Goal: Task Accomplishment & Management: Manage account settings

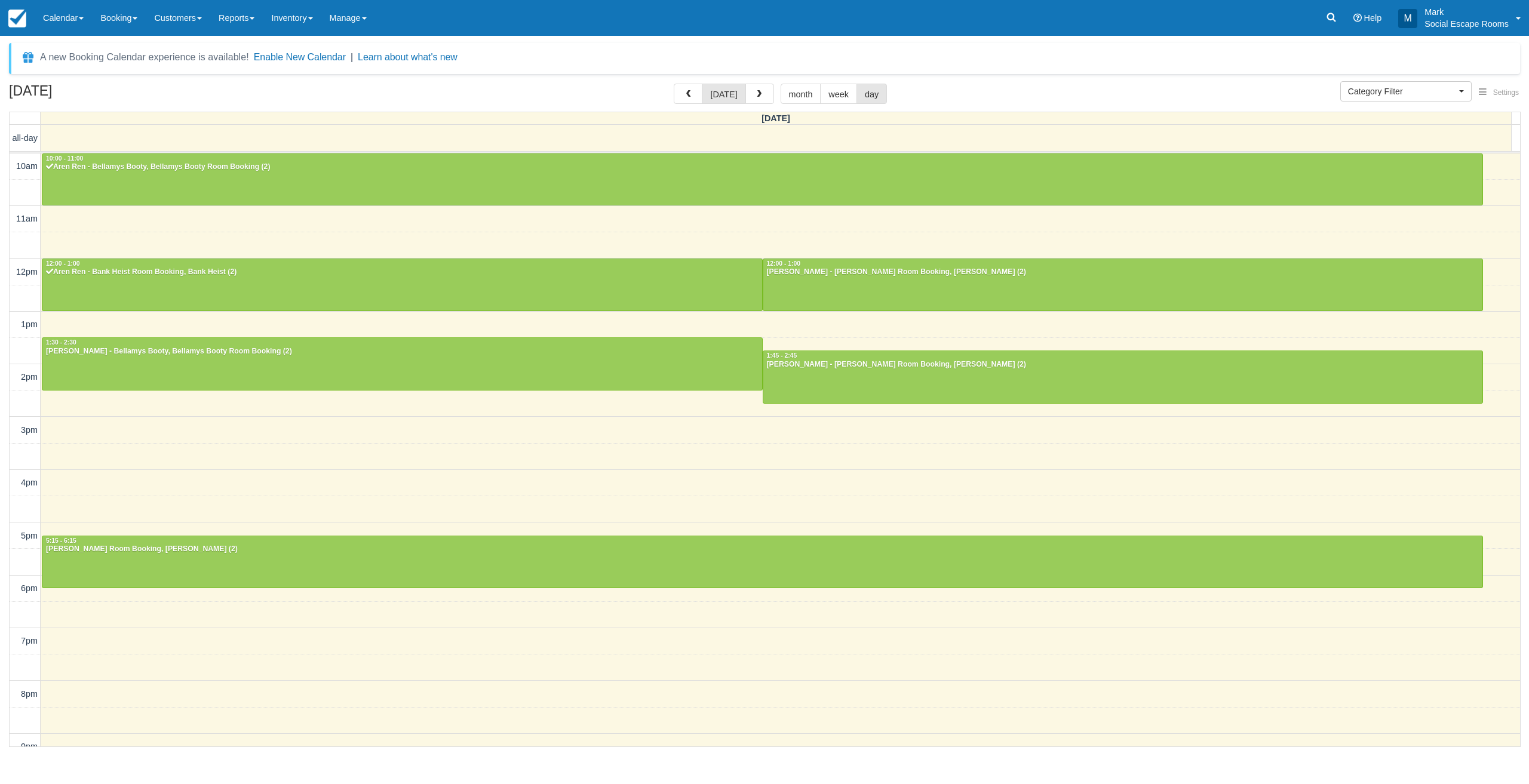
select select
click at [1442, 10] on p "Mark" at bounding box center [1466, 12] width 84 height 12
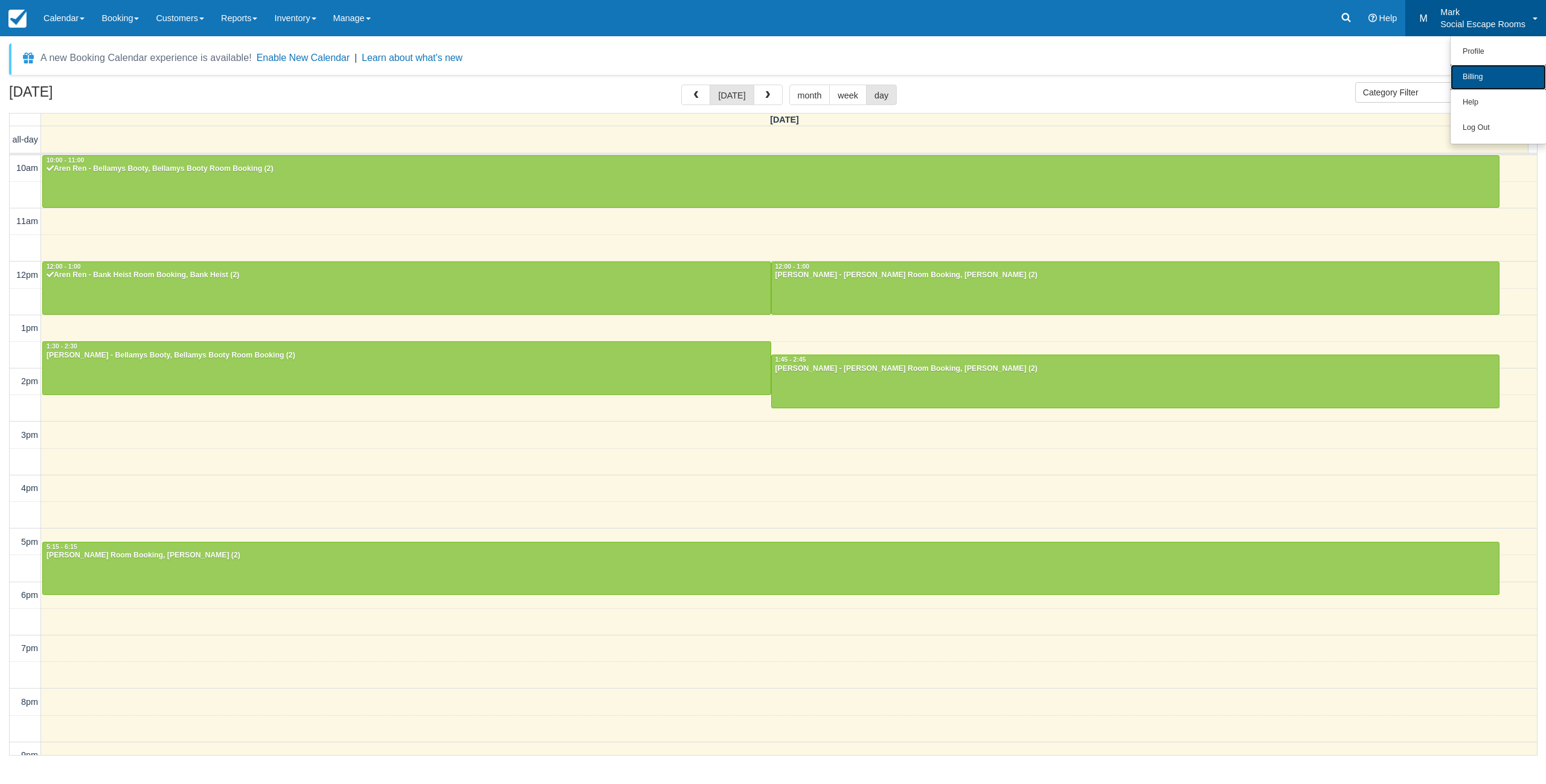
click at [1483, 75] on link "Billing" at bounding box center [1498, 77] width 95 height 25
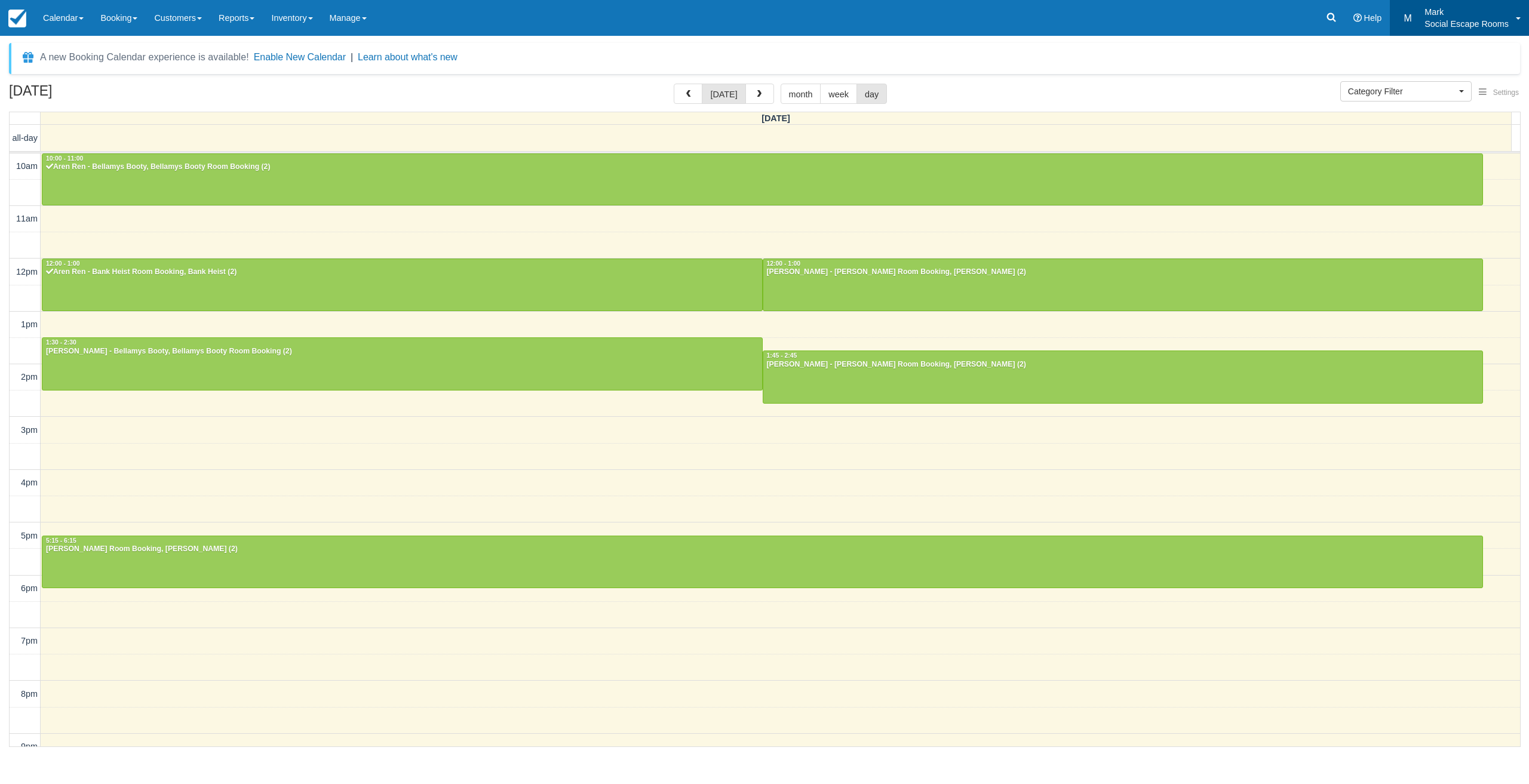
click at [1483, 17] on p "Mark" at bounding box center [1466, 12] width 84 height 12
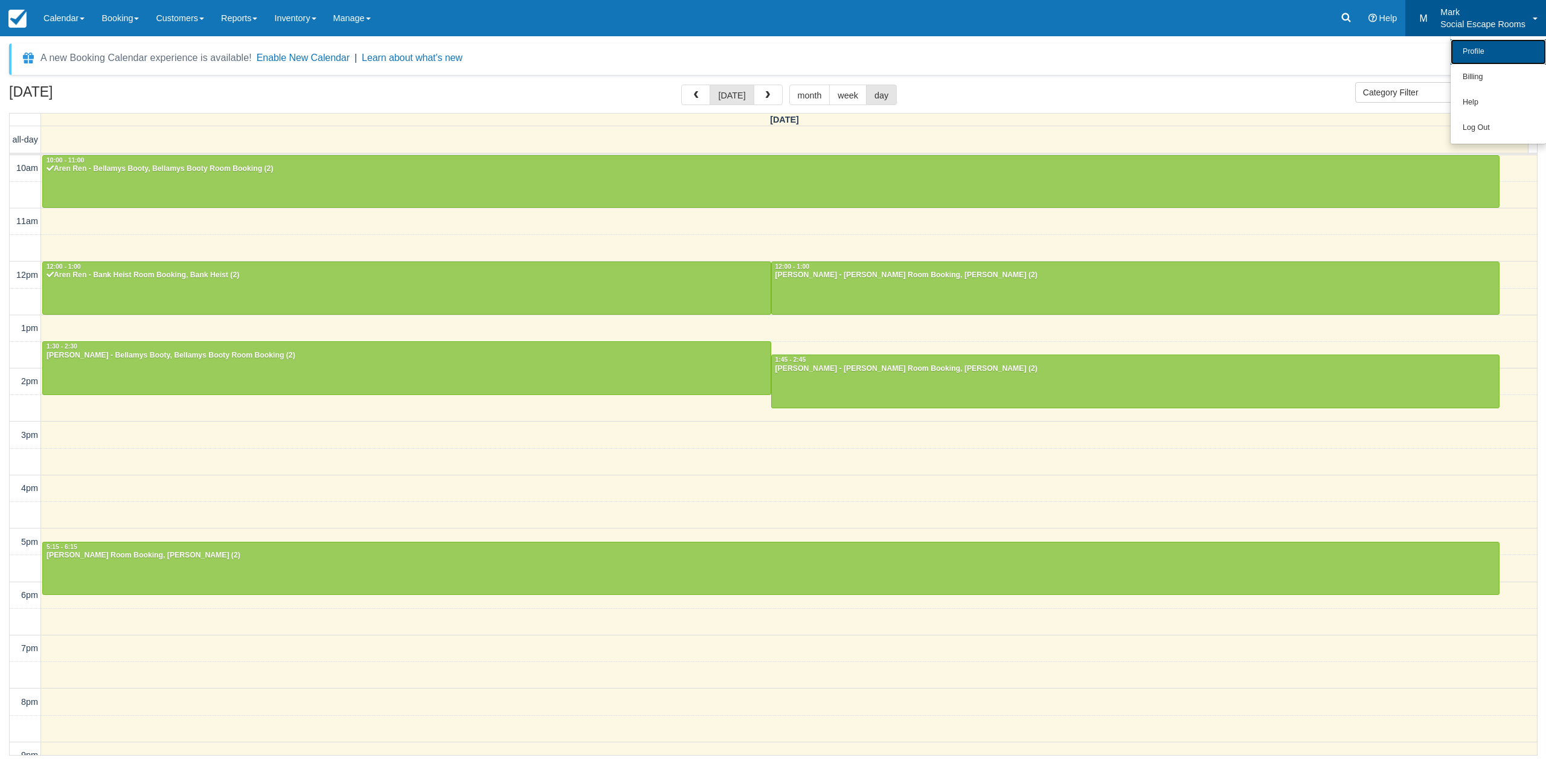
click at [1469, 58] on link "Profile" at bounding box center [1498, 52] width 95 height 25
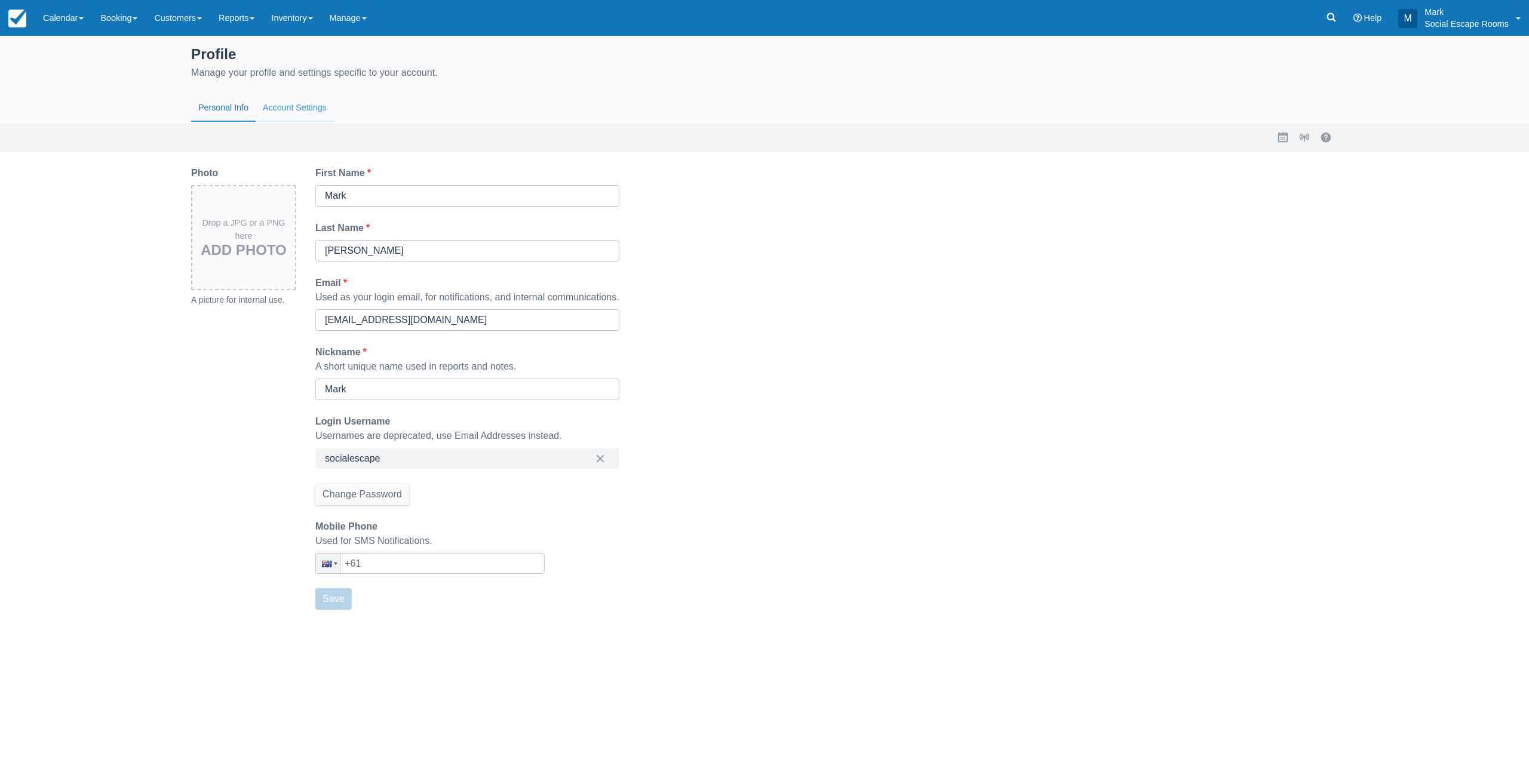
click at [294, 112] on button "Account Settings" at bounding box center [295, 107] width 78 height 28
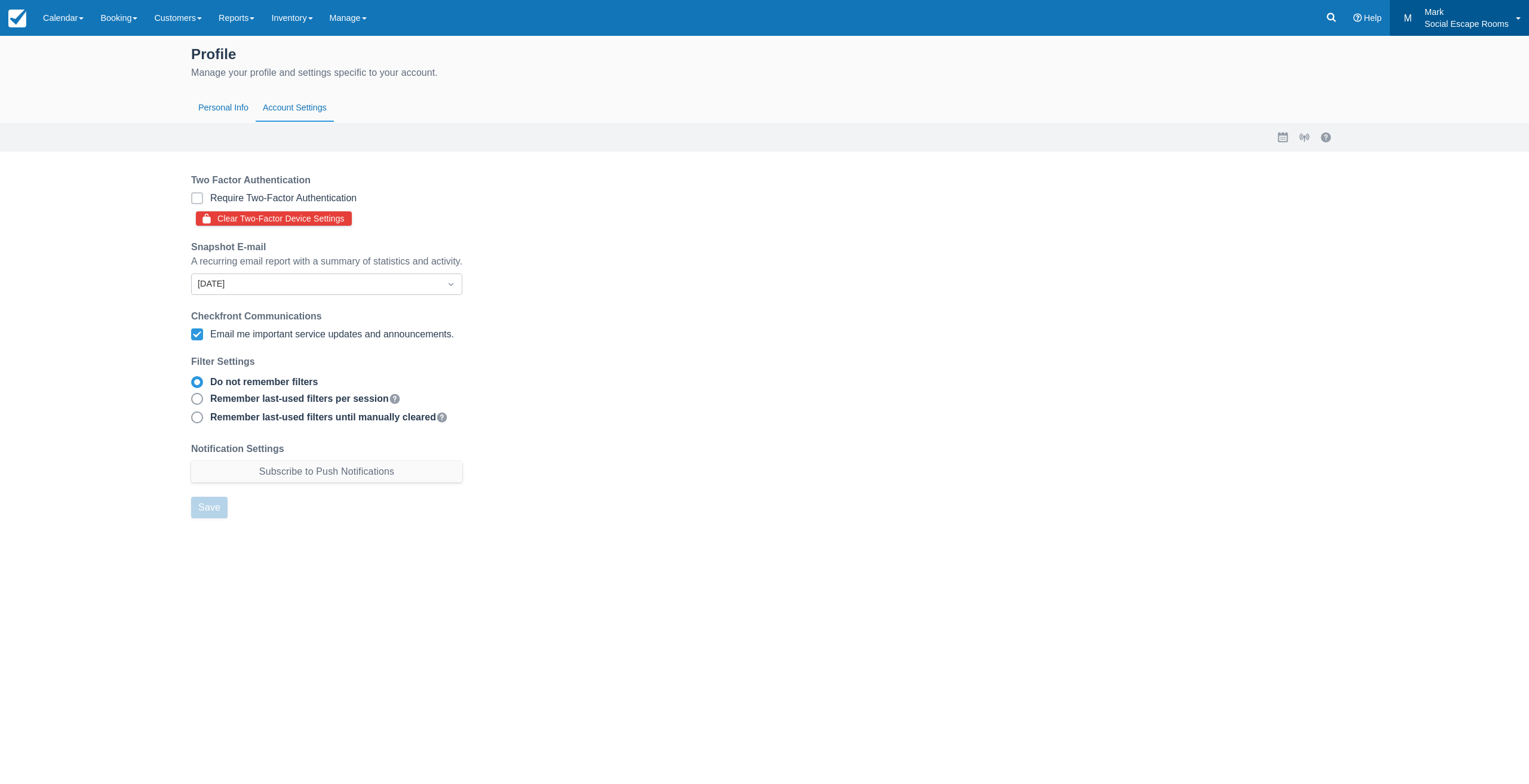
click at [1464, 20] on p "Social Escape Rooms" at bounding box center [1466, 23] width 84 height 12
click at [1471, 73] on link "Billing" at bounding box center [1482, 76] width 94 height 25
click at [1465, 28] on p "Social Escape Rooms" at bounding box center [1466, 23] width 84 height 12
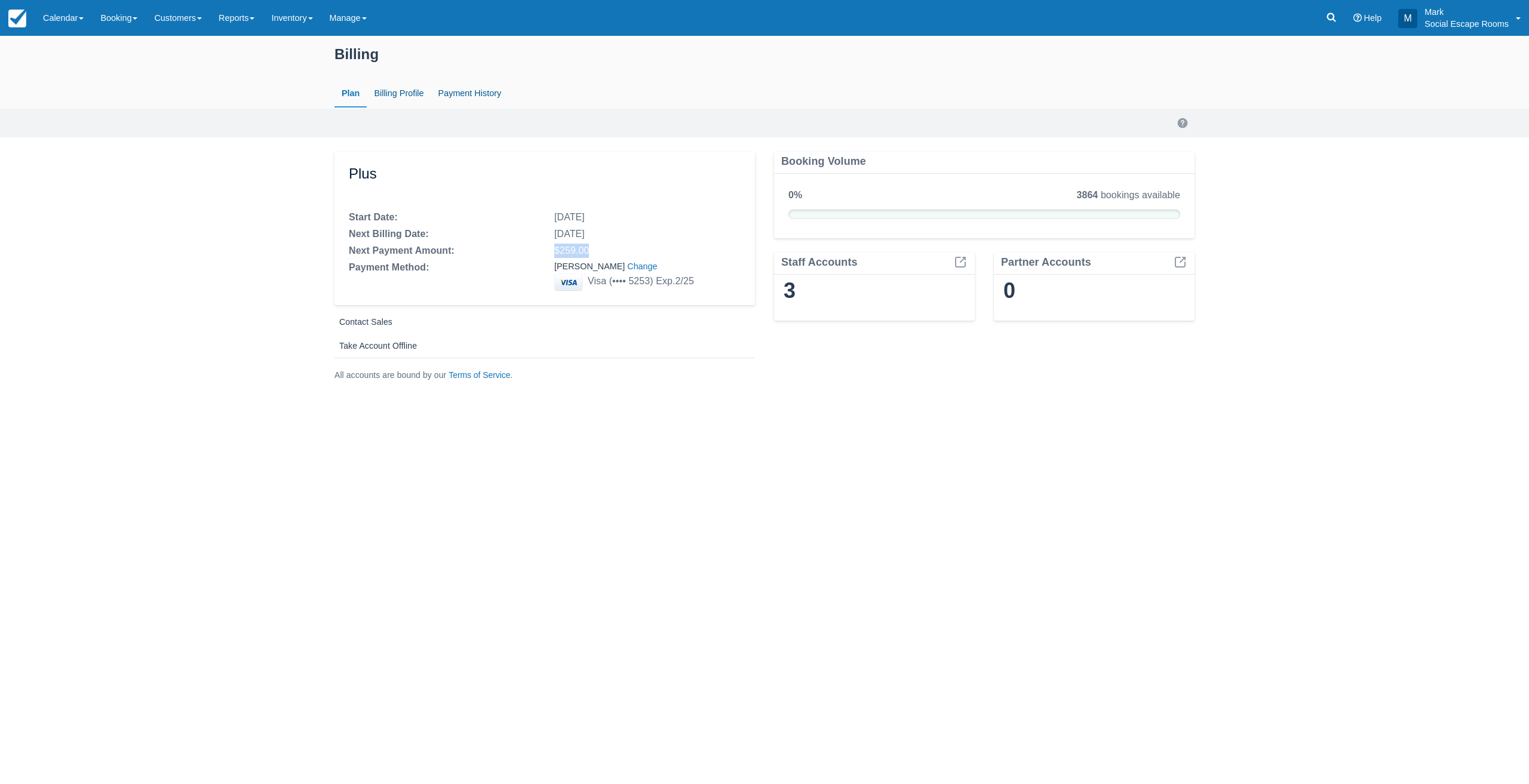
drag, startPoint x: 572, startPoint y: 246, endPoint x: 539, endPoint y: 246, distance: 33.0
click at [539, 246] on div "Next Payment Amount: $259.00" at bounding box center [545, 251] width 410 height 17
click at [516, 250] on div "Next Payment Amount:" at bounding box center [442, 250] width 187 height 14
click at [409, 98] on link "Billing Profile" at bounding box center [399, 93] width 64 height 28
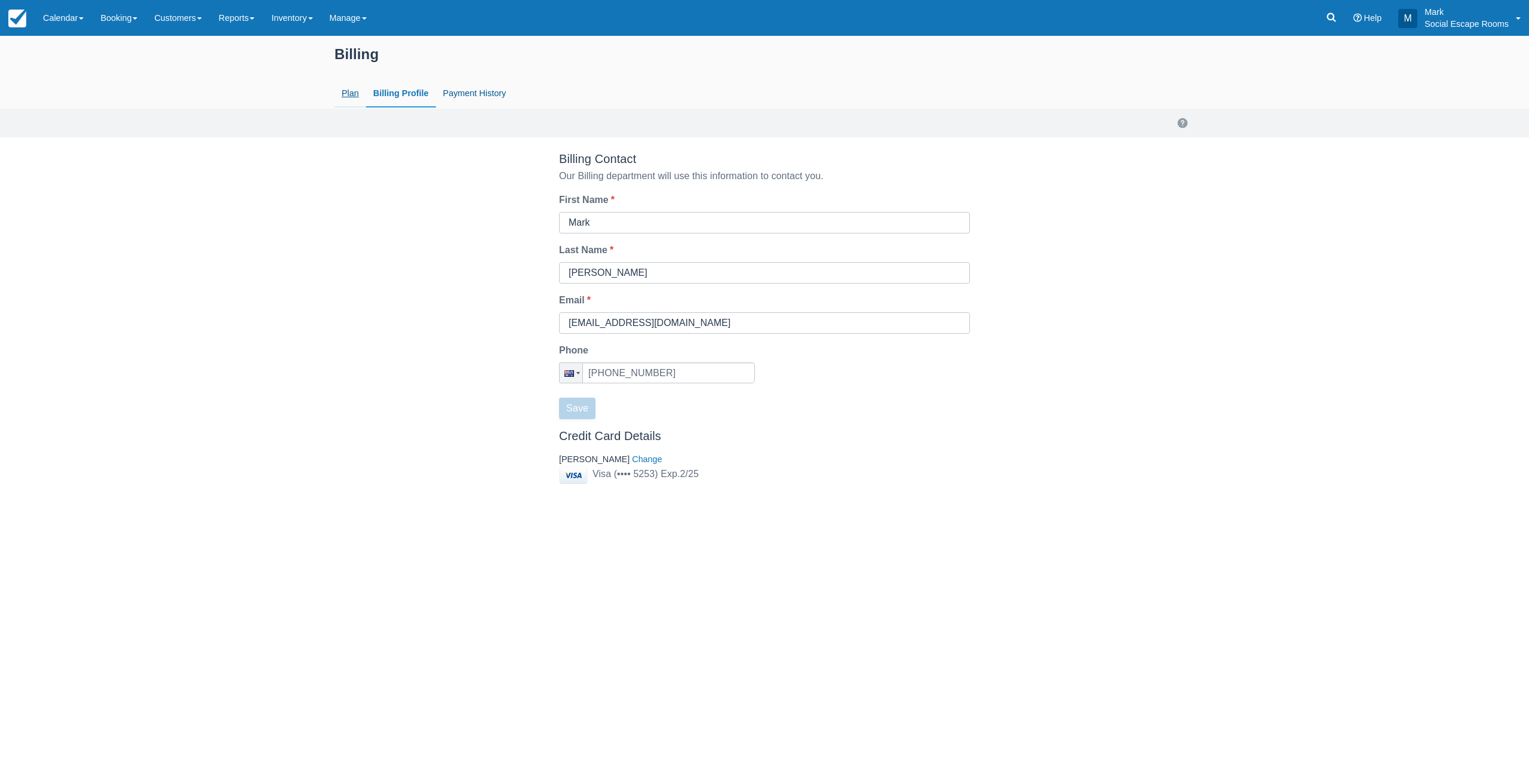
click at [344, 93] on link "Plan" at bounding box center [350, 93] width 32 height 28
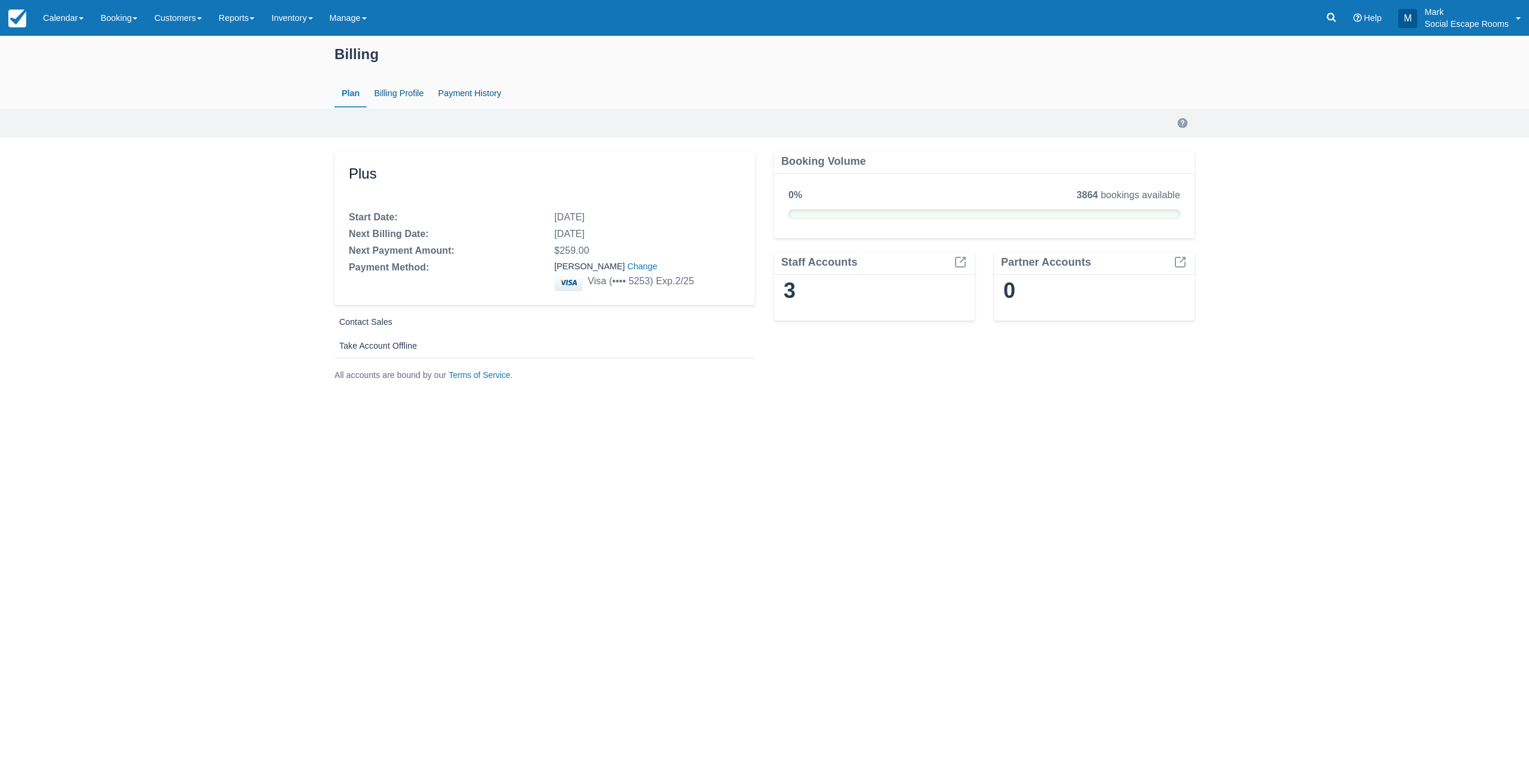
click at [394, 241] on div "Next Billing Date:" at bounding box center [442, 234] width 187 height 14
click at [1473, 26] on p "Social Escape Rooms" at bounding box center [1466, 23] width 84 height 12
click at [1473, 21] on p "Social Escape Rooms" at bounding box center [1466, 23] width 84 height 12
click at [63, 16] on link "Calendar" at bounding box center [63, 18] width 58 height 36
click at [68, 168] on link "Day" at bounding box center [83, 162] width 94 height 25
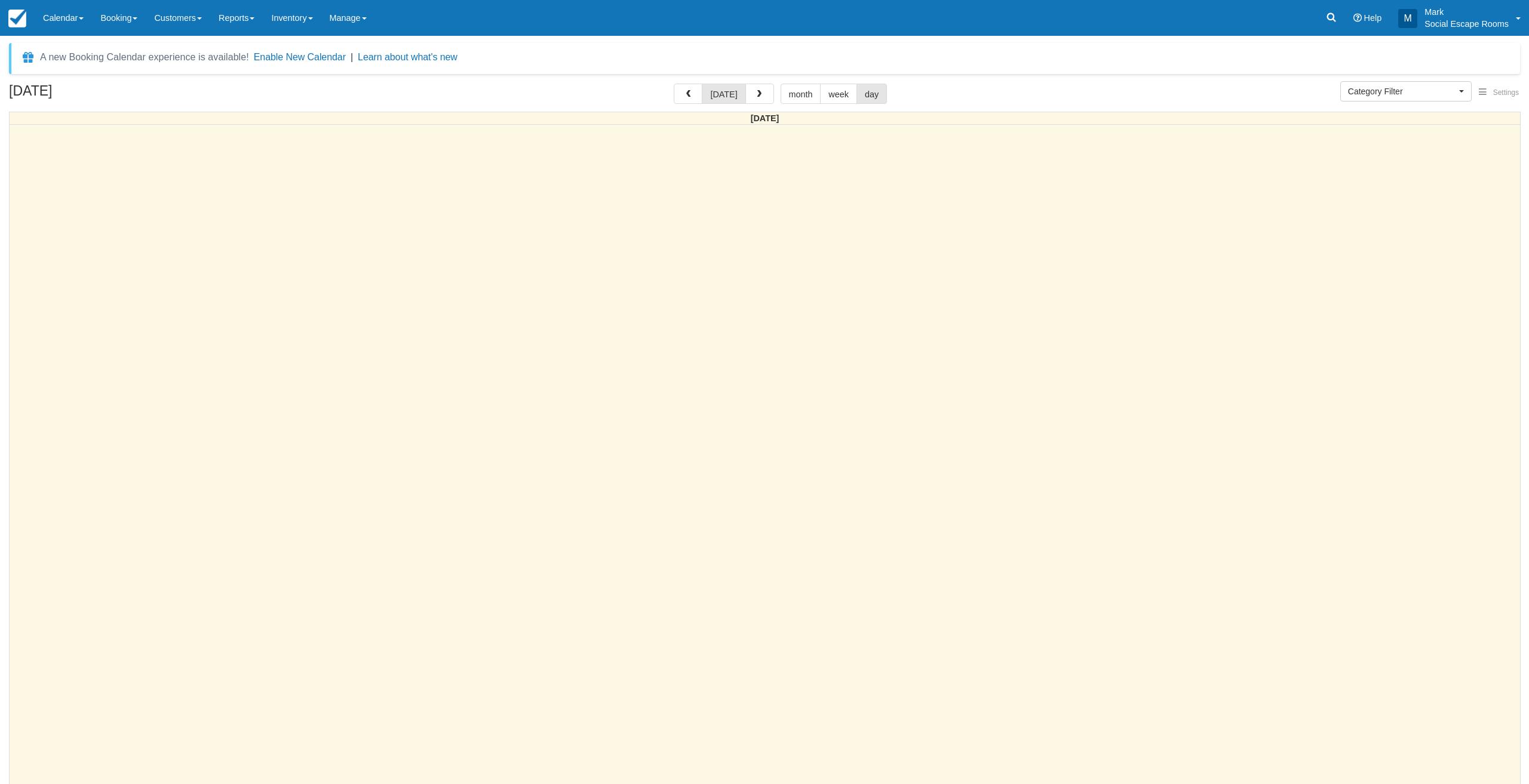
select select
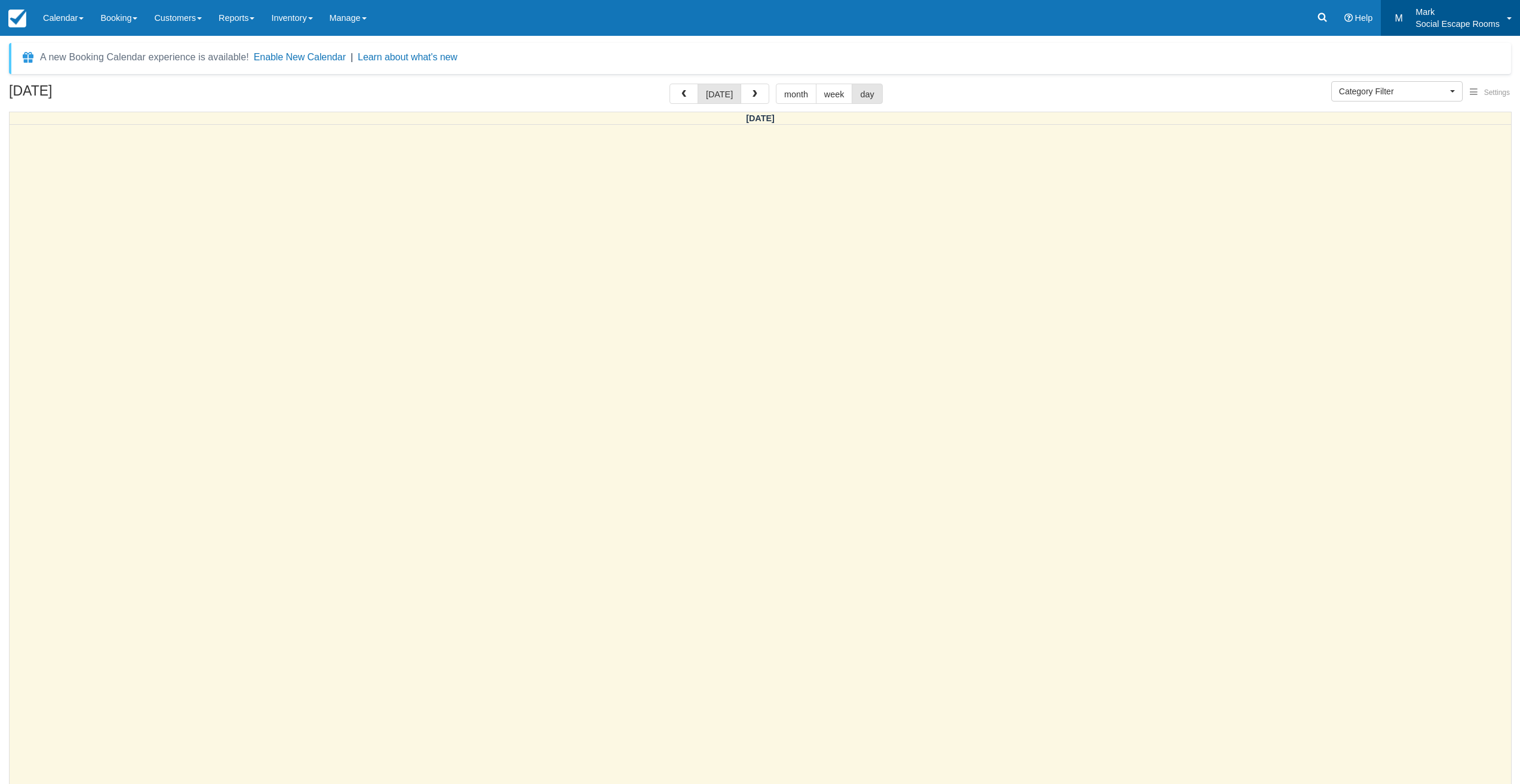
click at [1459, 13] on p "Mark" at bounding box center [1457, 12] width 84 height 12
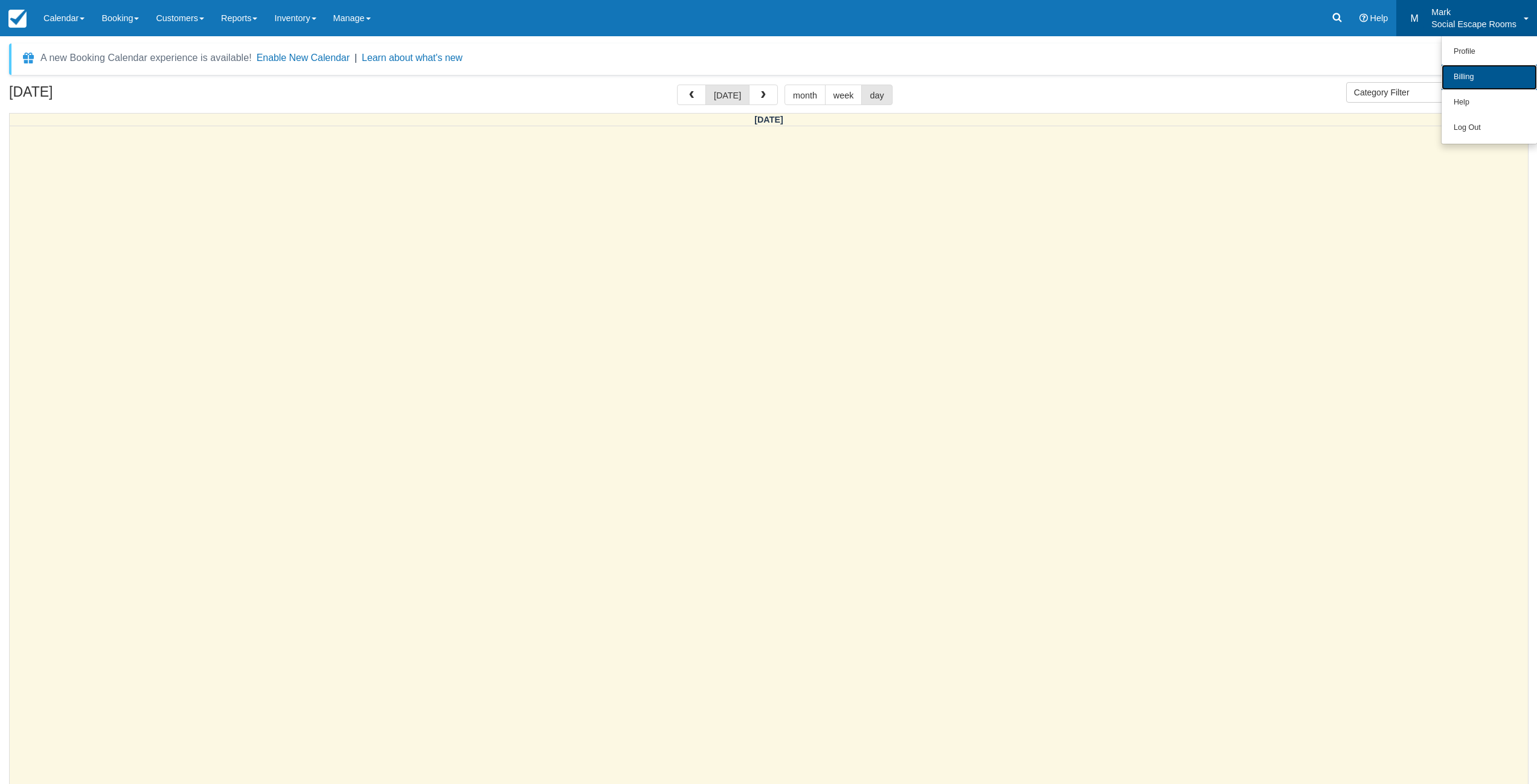
click at [1476, 80] on link "Billing" at bounding box center [1489, 77] width 95 height 25
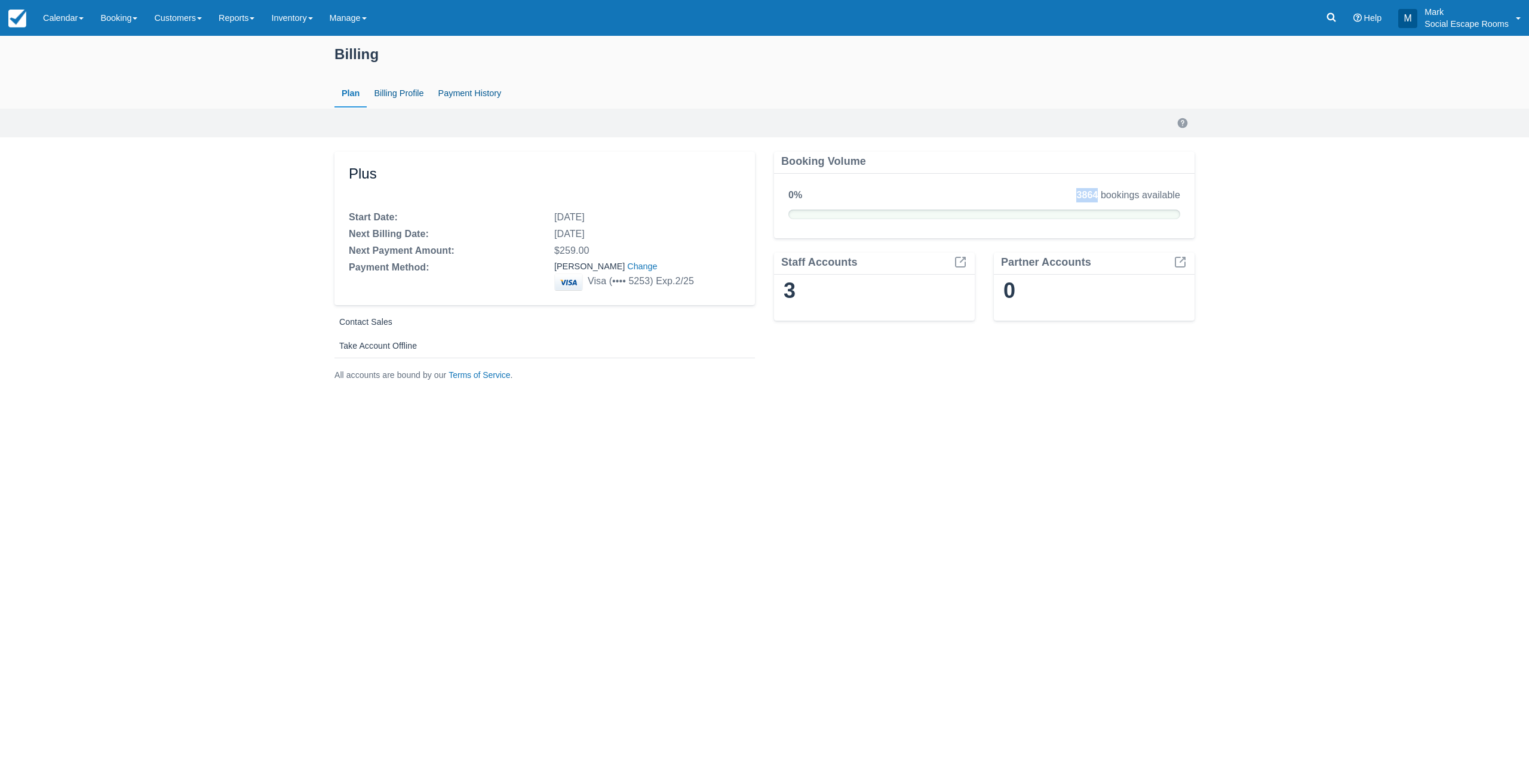
drag, startPoint x: 1071, startPoint y: 194, endPoint x: 1099, endPoint y: 193, distance: 28.0
click at [1099, 193] on div "3864 bookings available" at bounding box center [1018, 196] width 342 height 17
